Goal: Find specific fact

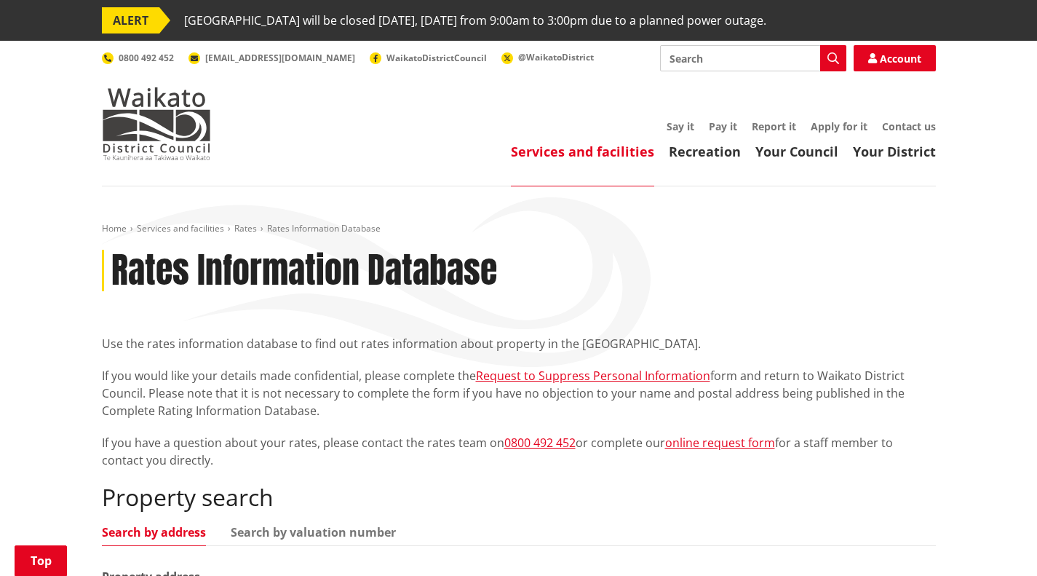
scroll to position [291, 0]
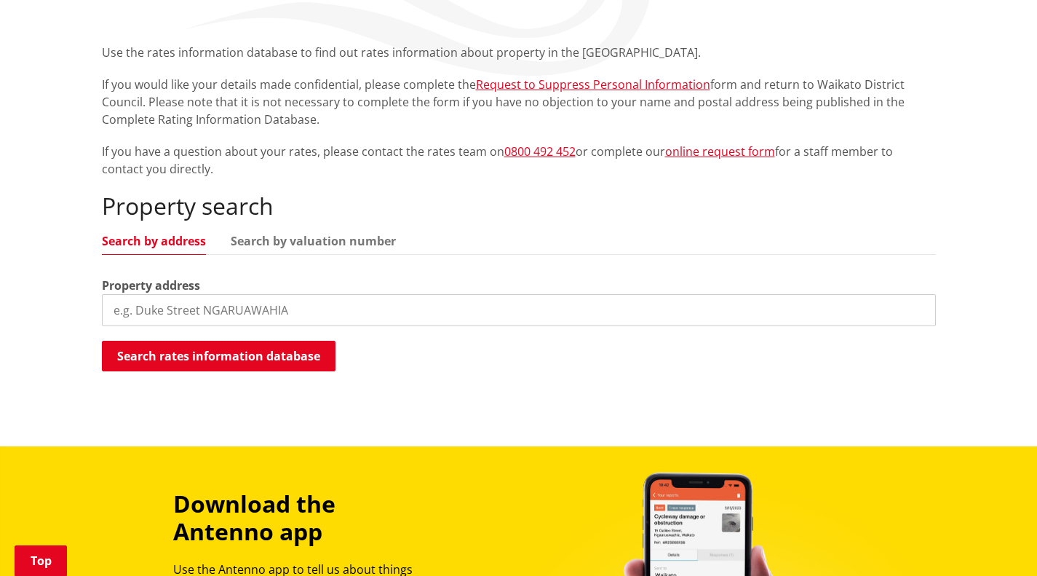
click at [194, 306] on input "search" at bounding box center [519, 310] width 834 height 32
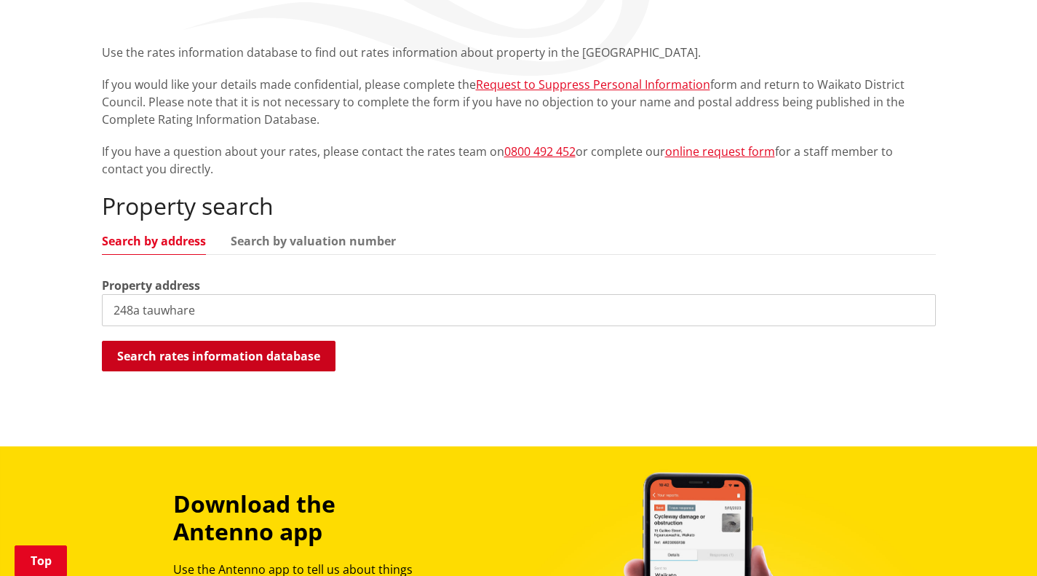
type input "248a tauwhare"
click at [240, 352] on button "Search rates information database" at bounding box center [219, 356] width 234 height 31
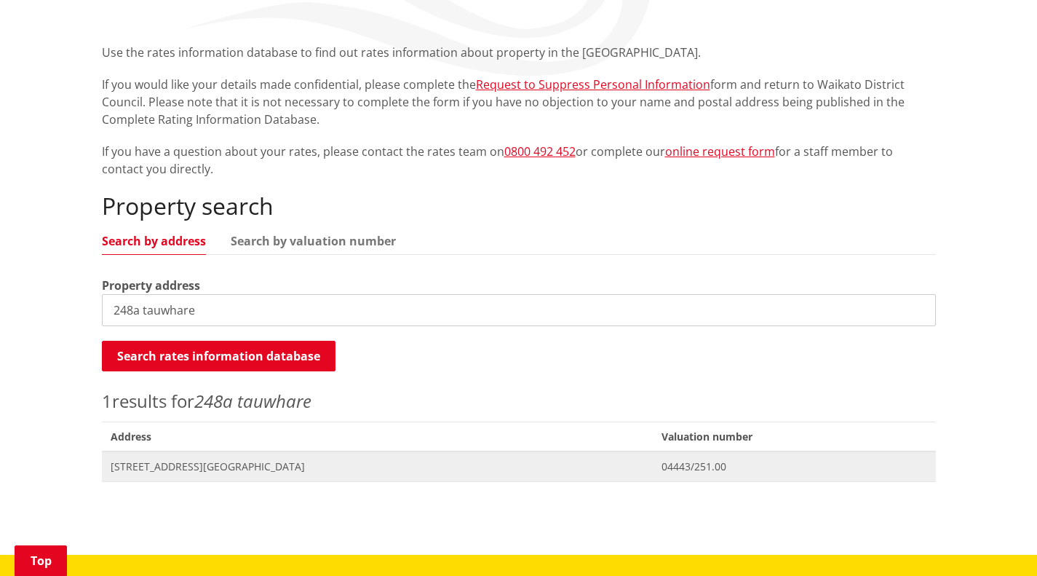
click at [210, 461] on span "[STREET_ADDRESS][GEOGRAPHIC_DATA]" at bounding box center [378, 466] width 534 height 15
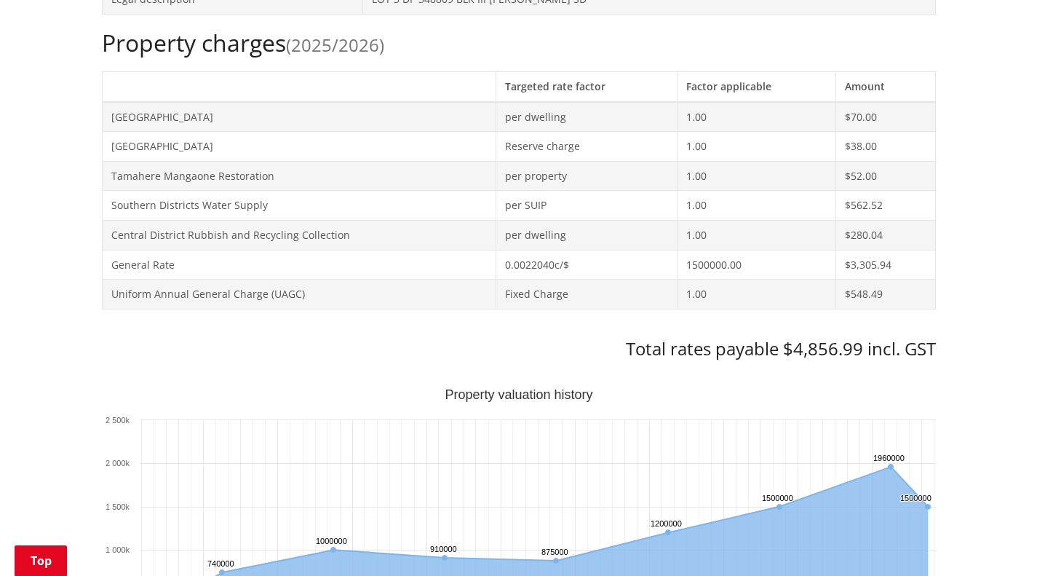
scroll to position [655, 0]
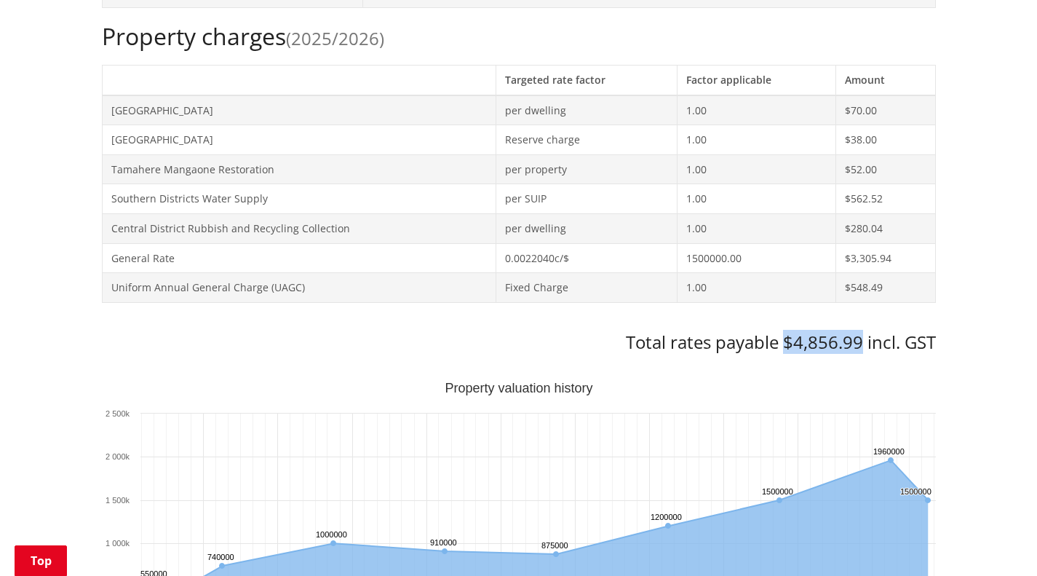
drag, startPoint x: 785, startPoint y: 344, endPoint x: 859, endPoint y: 336, distance: 74.7
click at [859, 336] on h3 "Total rates payable $4,856.99 incl. GST" at bounding box center [519, 342] width 834 height 21
copy h3 "$4,856.99"
